Goal: Task Accomplishment & Management: Complete application form

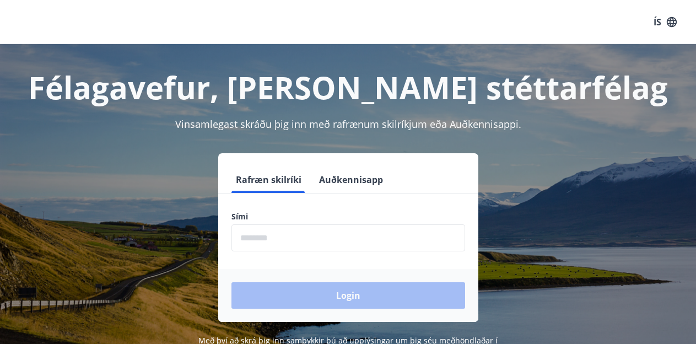
click at [327, 234] on input "phone" at bounding box center [348, 237] width 234 height 27
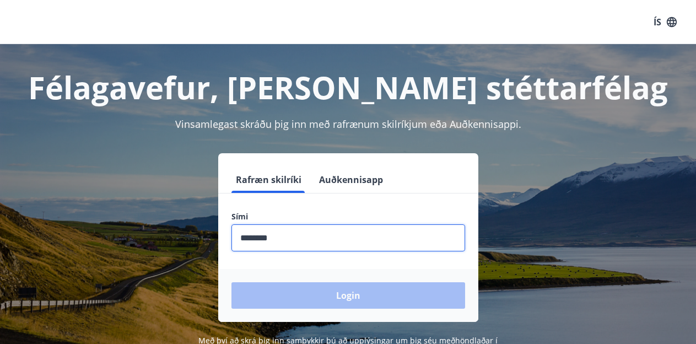
click at [302, 240] on input "phone" at bounding box center [348, 237] width 234 height 27
type input "********"
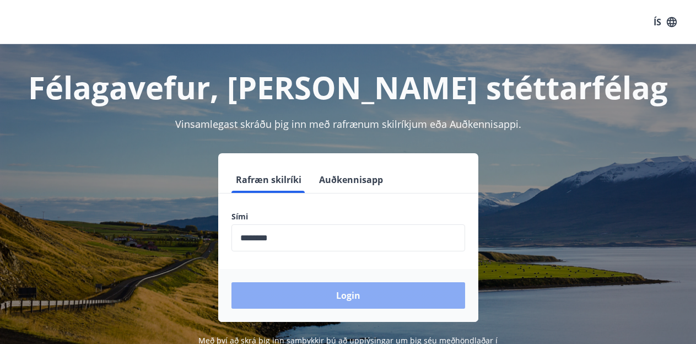
click at [308, 295] on button "Login" at bounding box center [348, 295] width 234 height 26
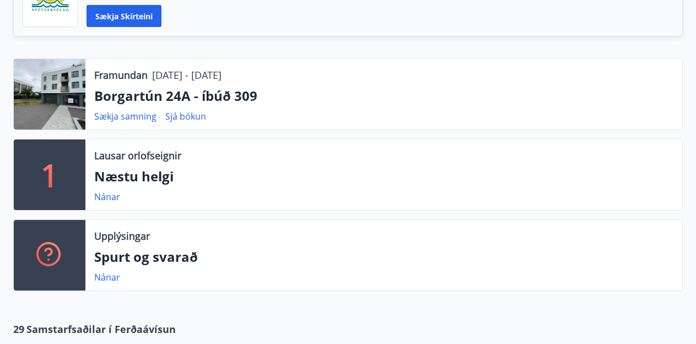
scroll to position [323, 0]
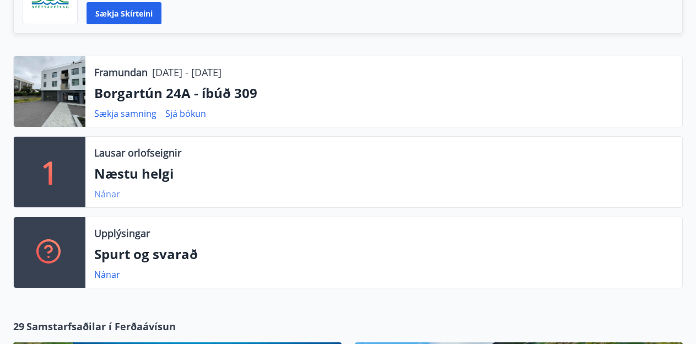
click at [115, 193] on link "Nánar" at bounding box center [107, 194] width 26 height 12
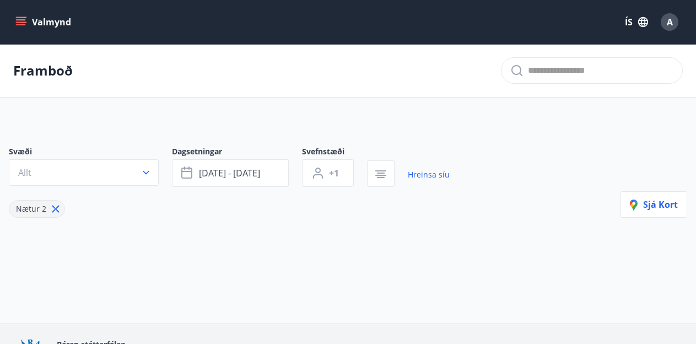
type input "*"
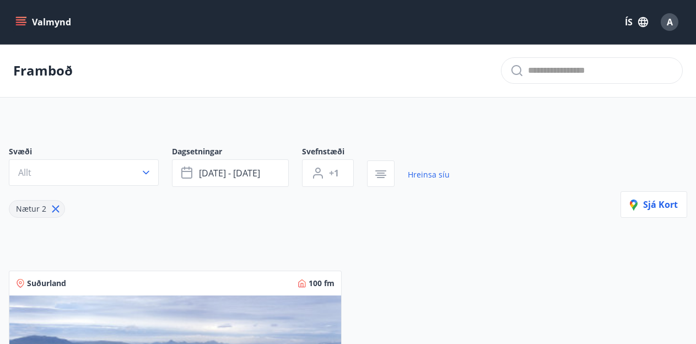
click at [23, 22] on icon "menu" at bounding box center [22, 21] width 12 height 1
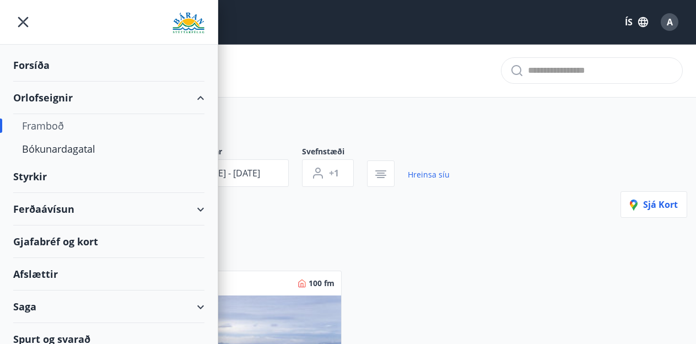
click at [41, 82] on div "Styrkir" at bounding box center [108, 65] width 191 height 33
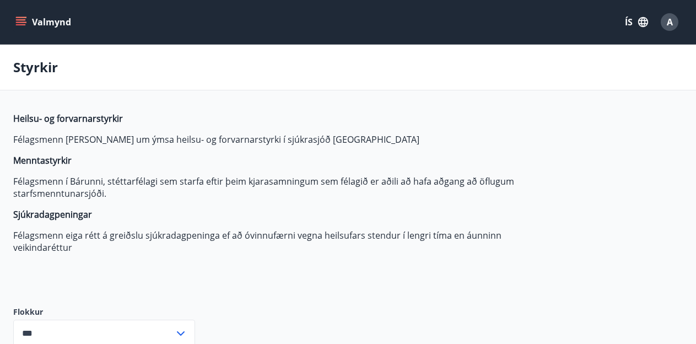
type input "***"
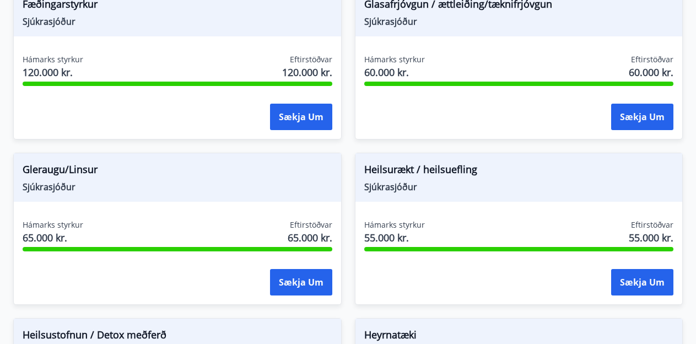
scroll to position [543, 0]
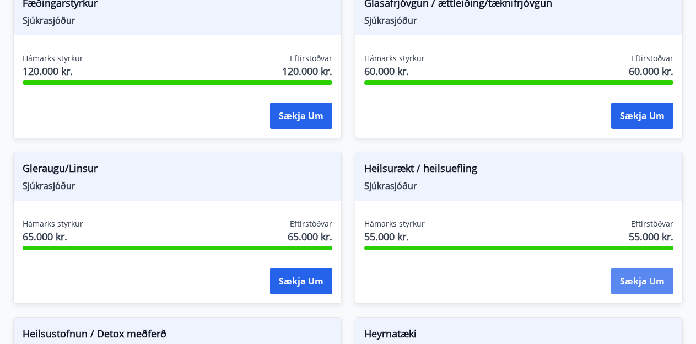
click at [637, 285] on button "Sækja um" at bounding box center [642, 281] width 62 height 26
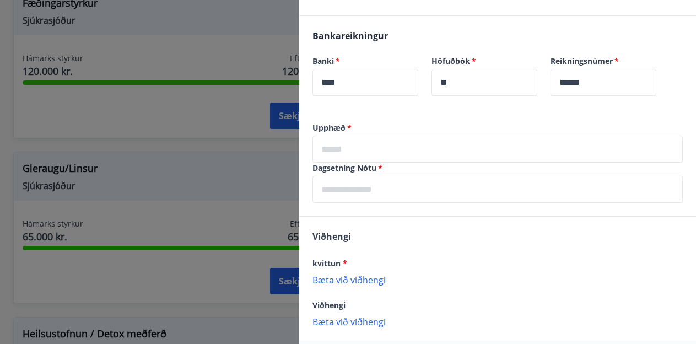
scroll to position [252, 0]
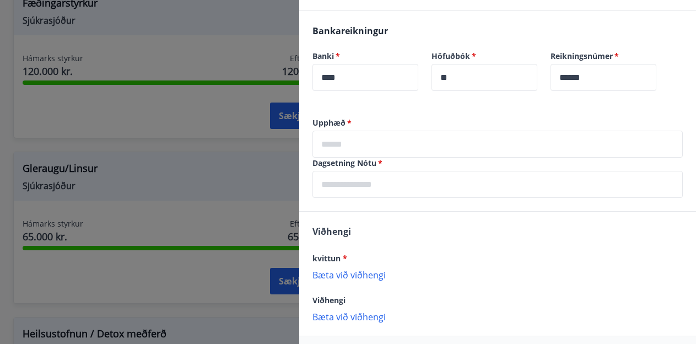
click at [209, 164] on div at bounding box center [348, 172] width 696 height 344
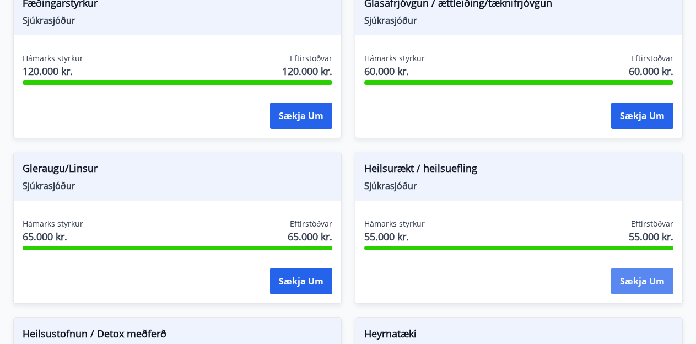
click at [634, 281] on button "Sækja um" at bounding box center [642, 281] width 62 height 26
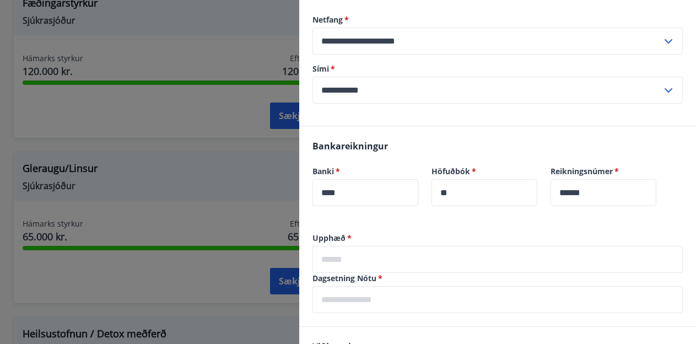
scroll to position [139, 0]
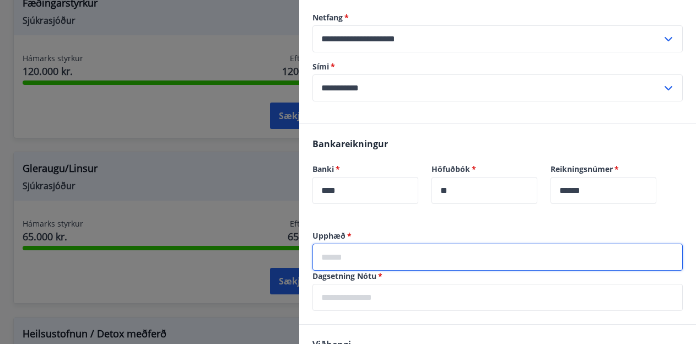
click at [374, 255] on input "text" at bounding box center [497, 257] width 370 height 27
type input "*****"
click at [358, 295] on input "text" at bounding box center [497, 297] width 370 height 27
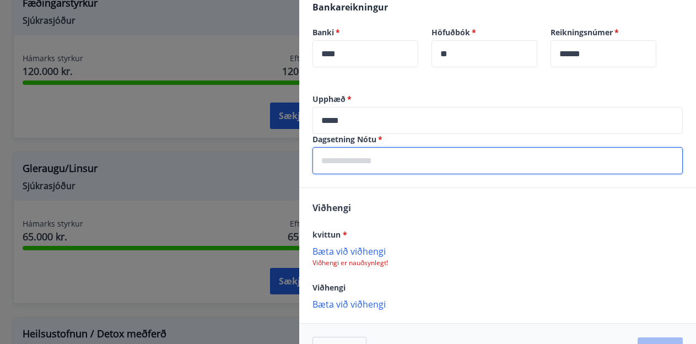
scroll to position [281, 0]
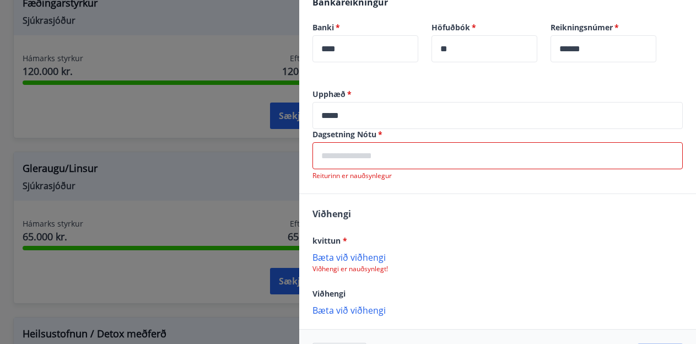
click at [369, 154] on input "text" at bounding box center [497, 155] width 370 height 27
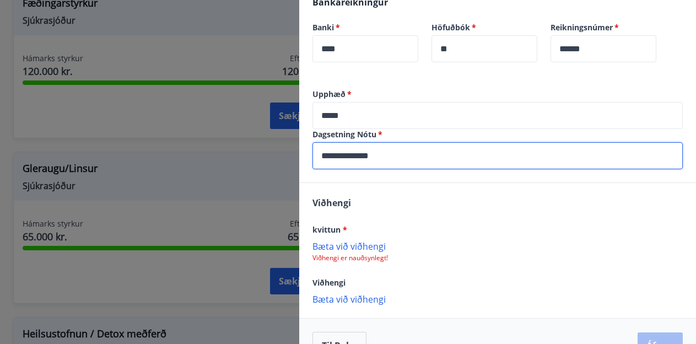
type input "**********"
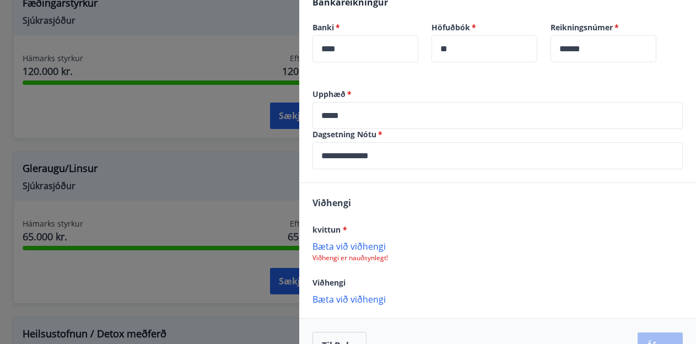
click at [455, 213] on div "Viðhengi kvittun * [PERSON_NAME] við viðhengi Viðhengi er nauðsynlegt! Viðhengi…" at bounding box center [497, 250] width 397 height 134
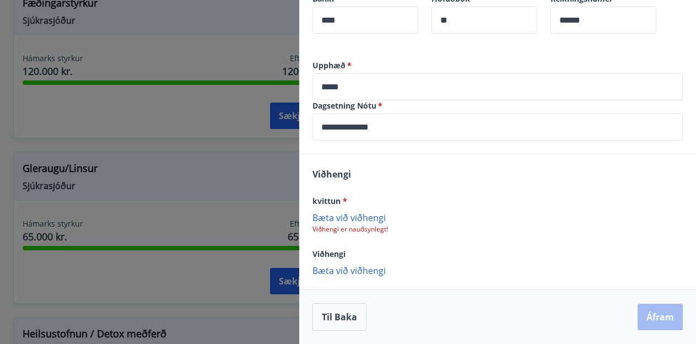
click at [374, 217] on p "Bæta við viðhengi" at bounding box center [497, 217] width 370 height 11
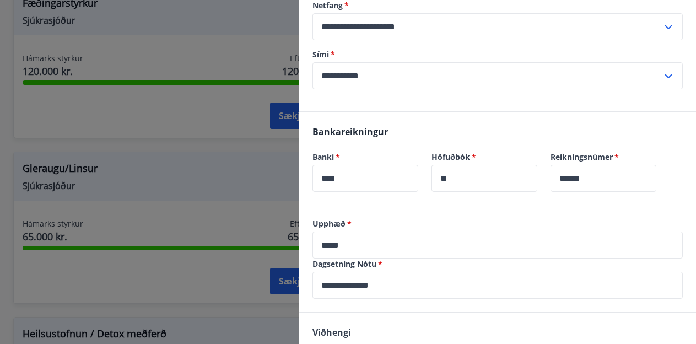
scroll to position [311, 0]
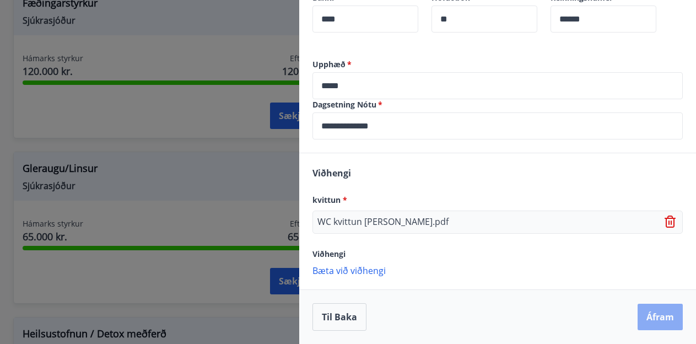
click at [654, 316] on button "Áfram" at bounding box center [660, 317] width 45 height 26
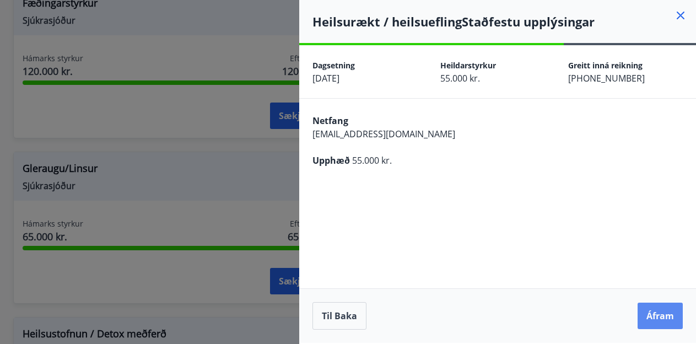
click at [652, 317] on button "Áfram" at bounding box center [660, 316] width 45 height 26
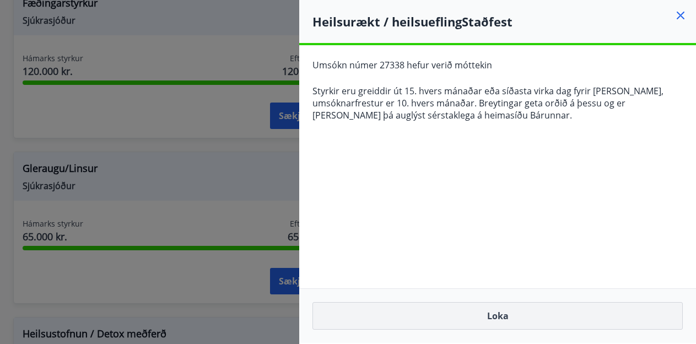
click at [506, 315] on button "Loka" at bounding box center [497, 316] width 370 height 28
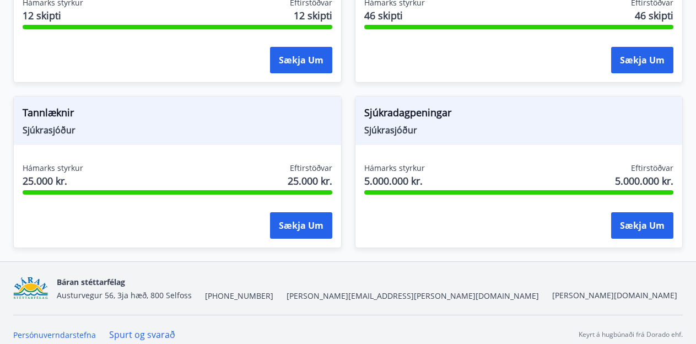
scroll to position [1266, 0]
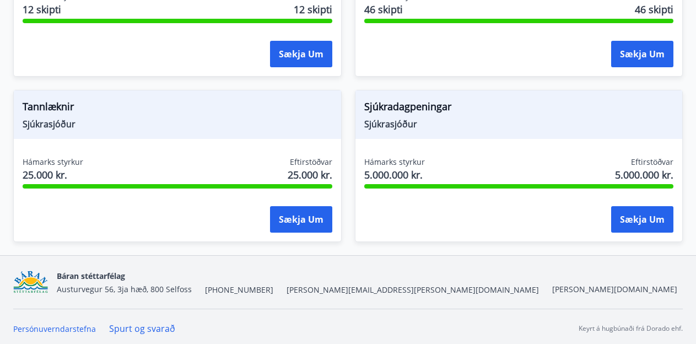
click at [254, 123] on span "Sjúkrasjóður" at bounding box center [178, 124] width 310 height 12
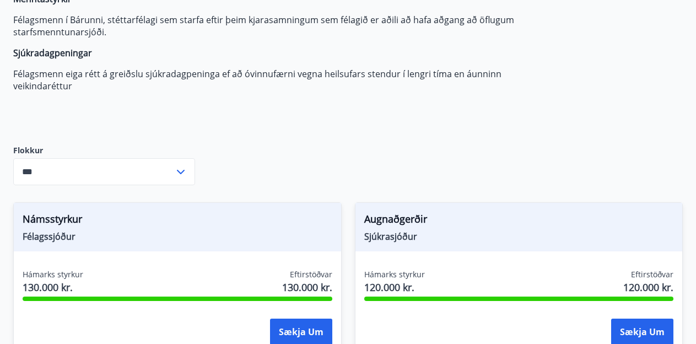
scroll to position [0, 0]
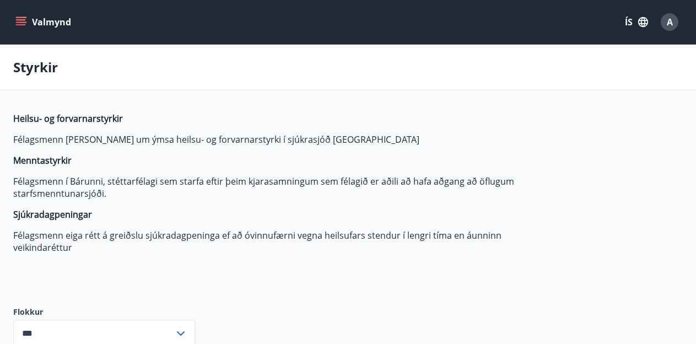
click at [28, 28] on button "Valmynd" at bounding box center [44, 22] width 62 height 20
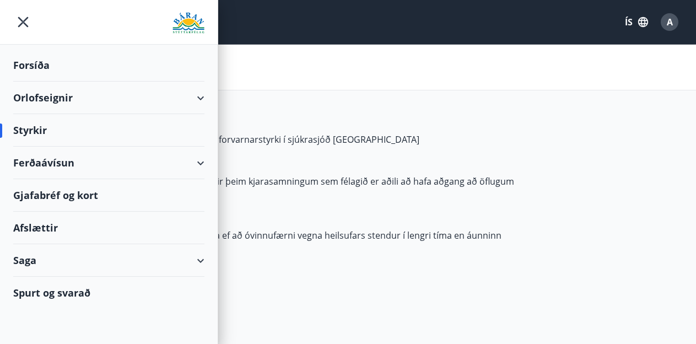
click at [42, 225] on div "Afslættir" at bounding box center [108, 228] width 191 height 33
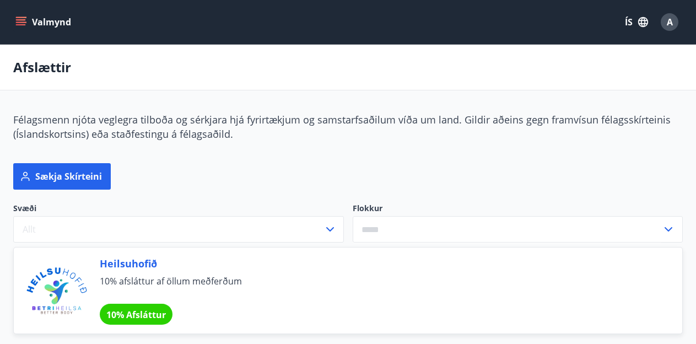
click at [23, 23] on icon "menu" at bounding box center [20, 22] width 11 height 11
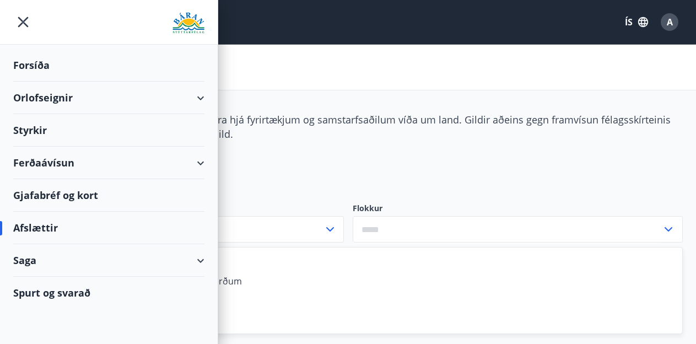
click at [87, 196] on div "Gjafabréf og kort" at bounding box center [108, 195] width 191 height 33
click at [673, 22] on div "A" at bounding box center [670, 22] width 18 height 18
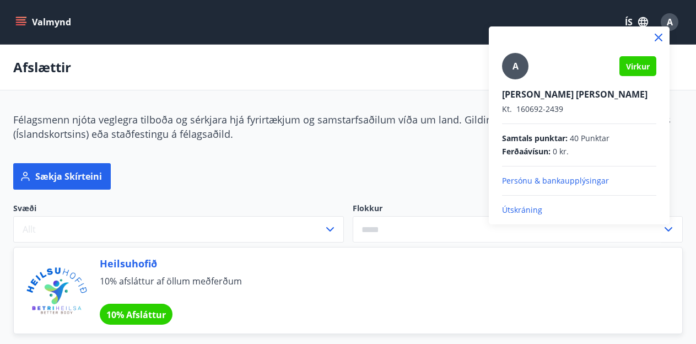
click at [392, 160] on div at bounding box center [348, 172] width 696 height 344
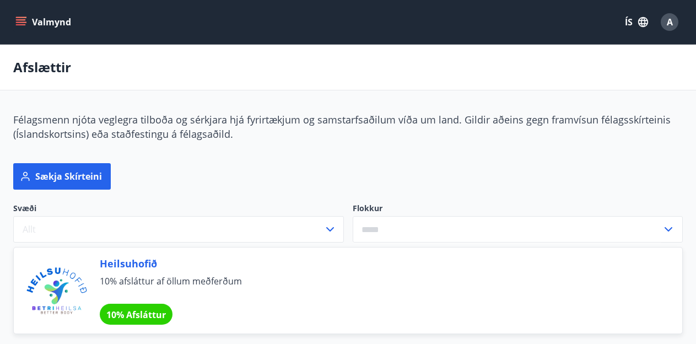
click at [26, 24] on button "Valmynd" at bounding box center [44, 22] width 62 height 20
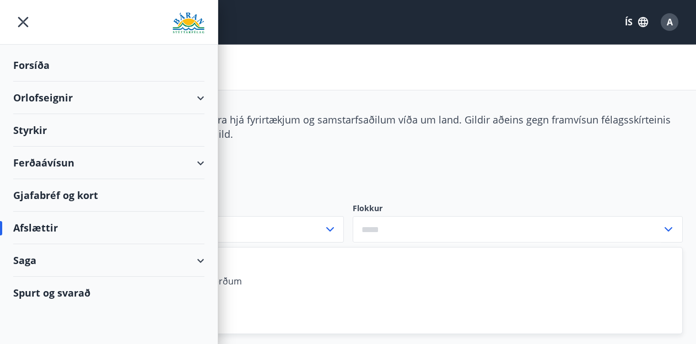
click at [377, 67] on div "Afslættir" at bounding box center [348, 68] width 696 height 46
